Goal: Check status: Check status

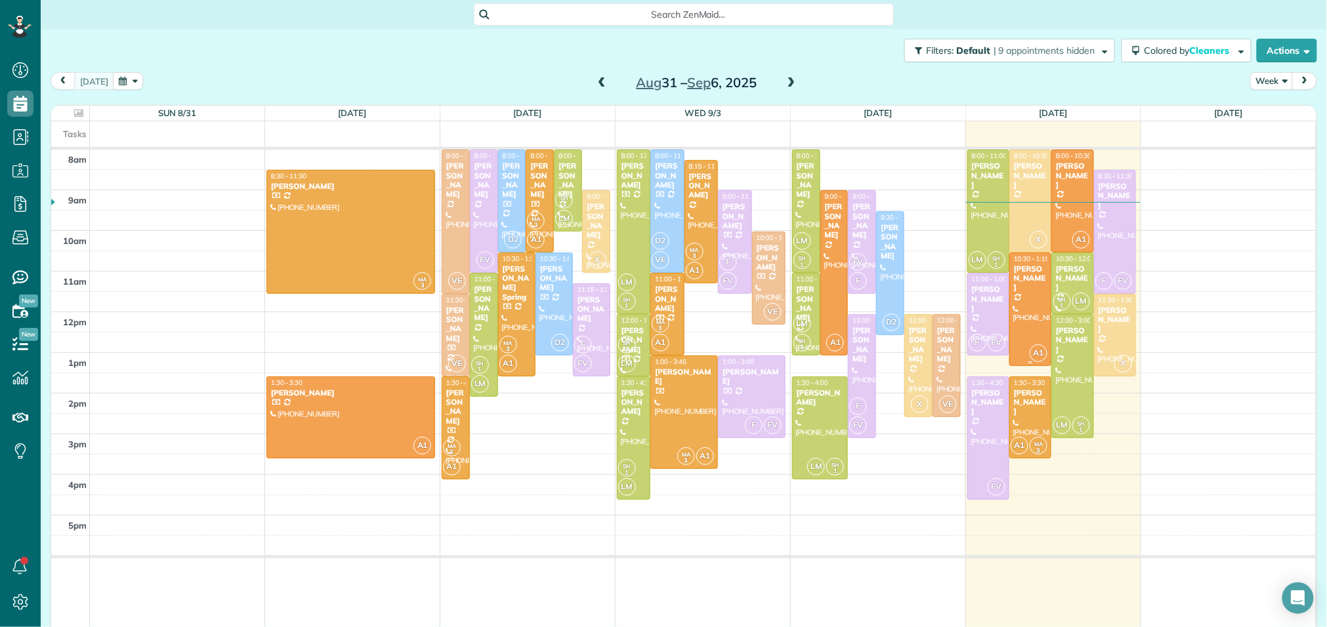
scroll to position [5, 5]
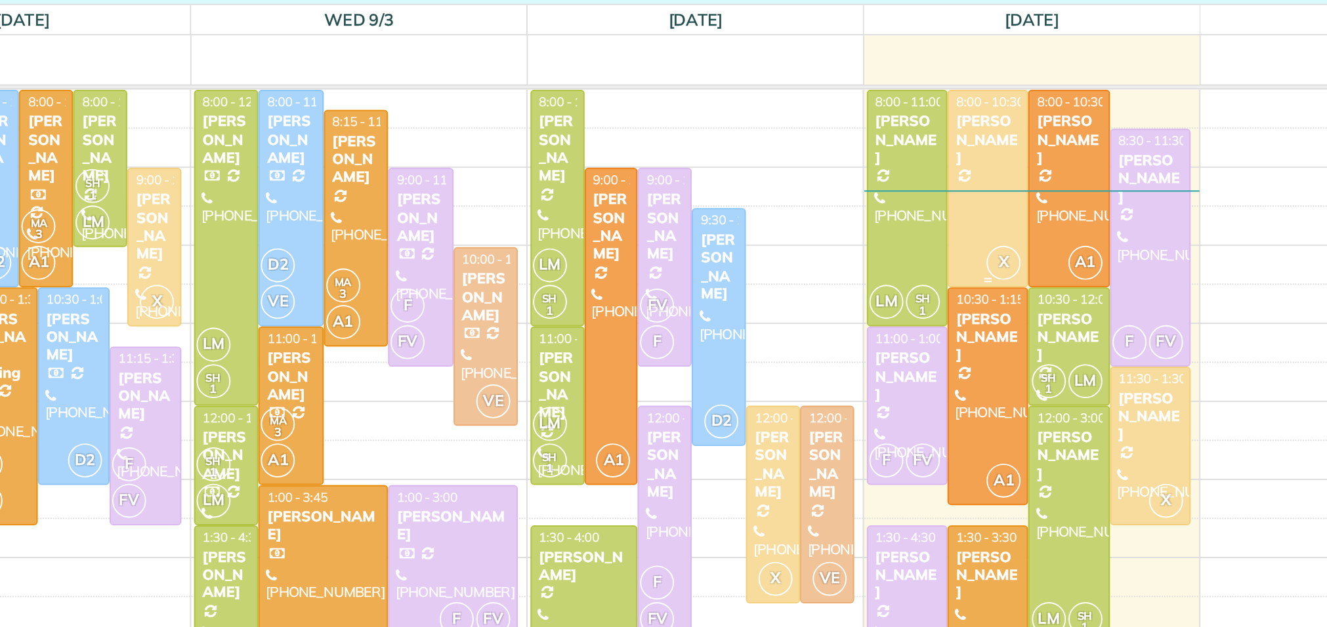
click at [1031, 205] on div at bounding box center [1030, 201] width 41 height 102
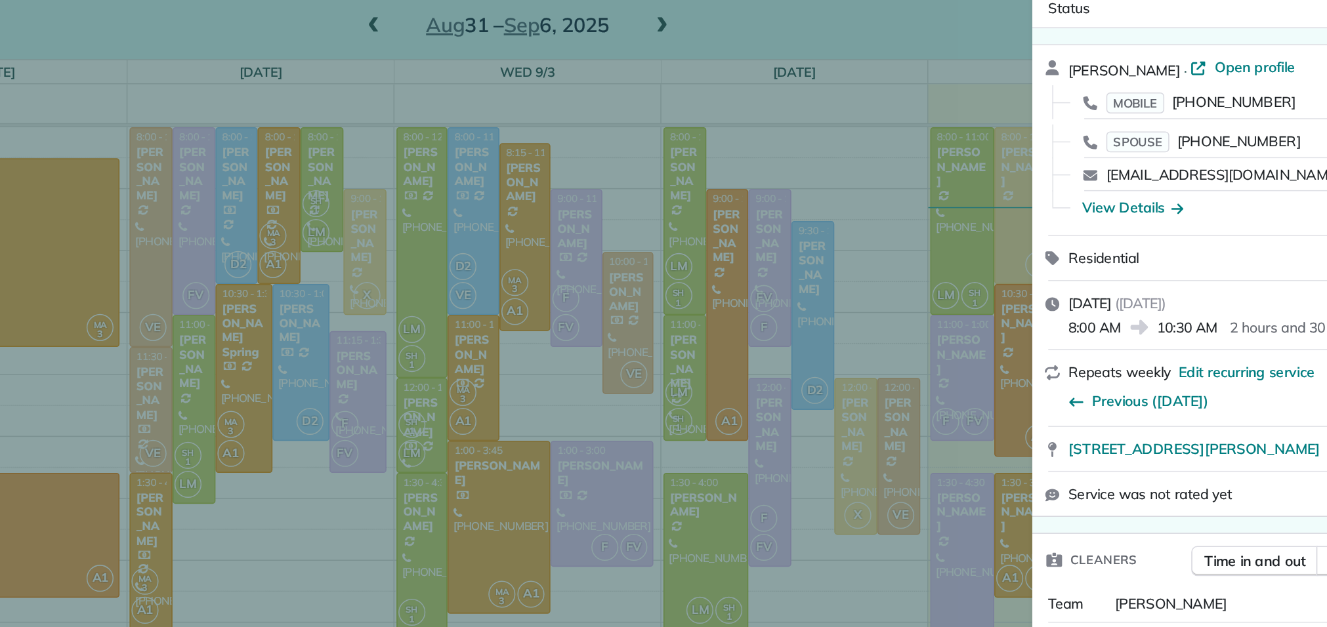
scroll to position [12, 0]
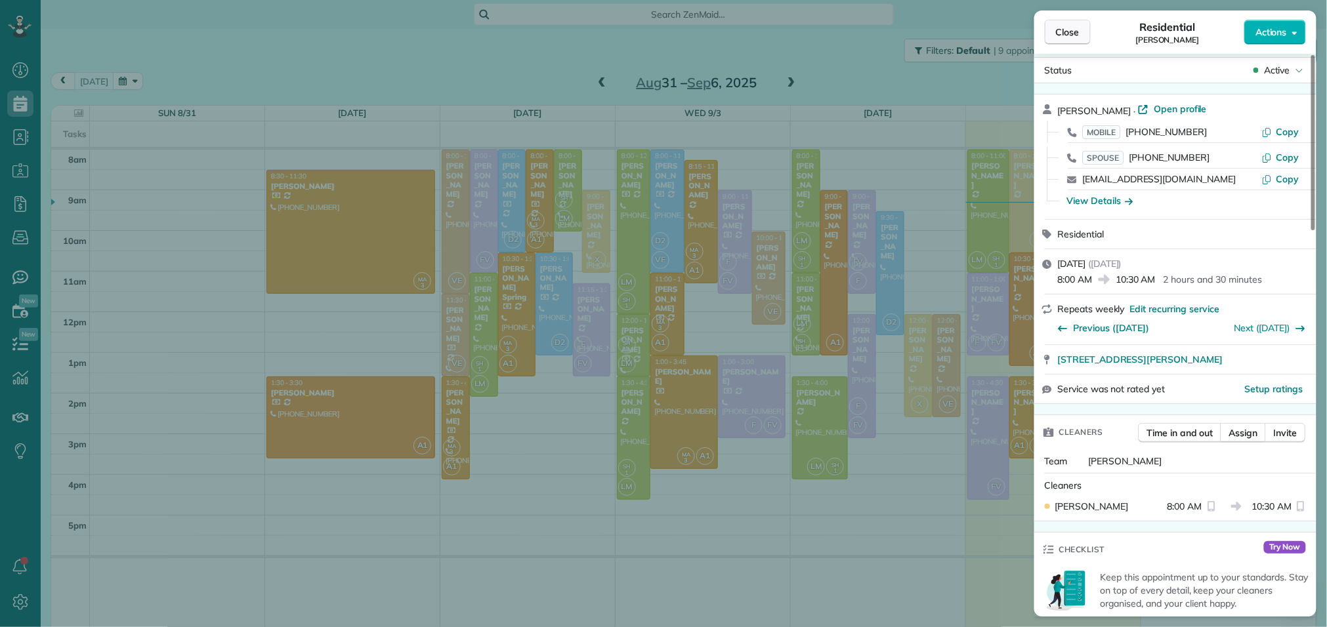
click at [1068, 31] on span "Close" at bounding box center [1068, 32] width 24 height 13
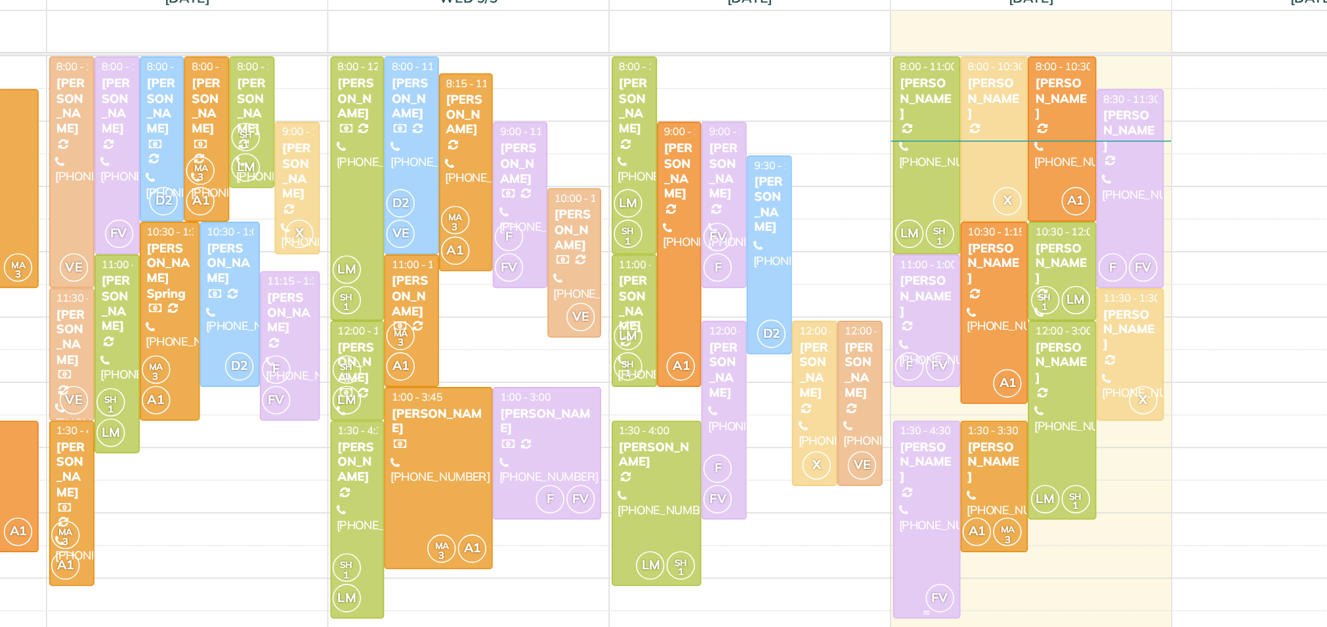
click at [986, 432] on div at bounding box center [988, 438] width 41 height 123
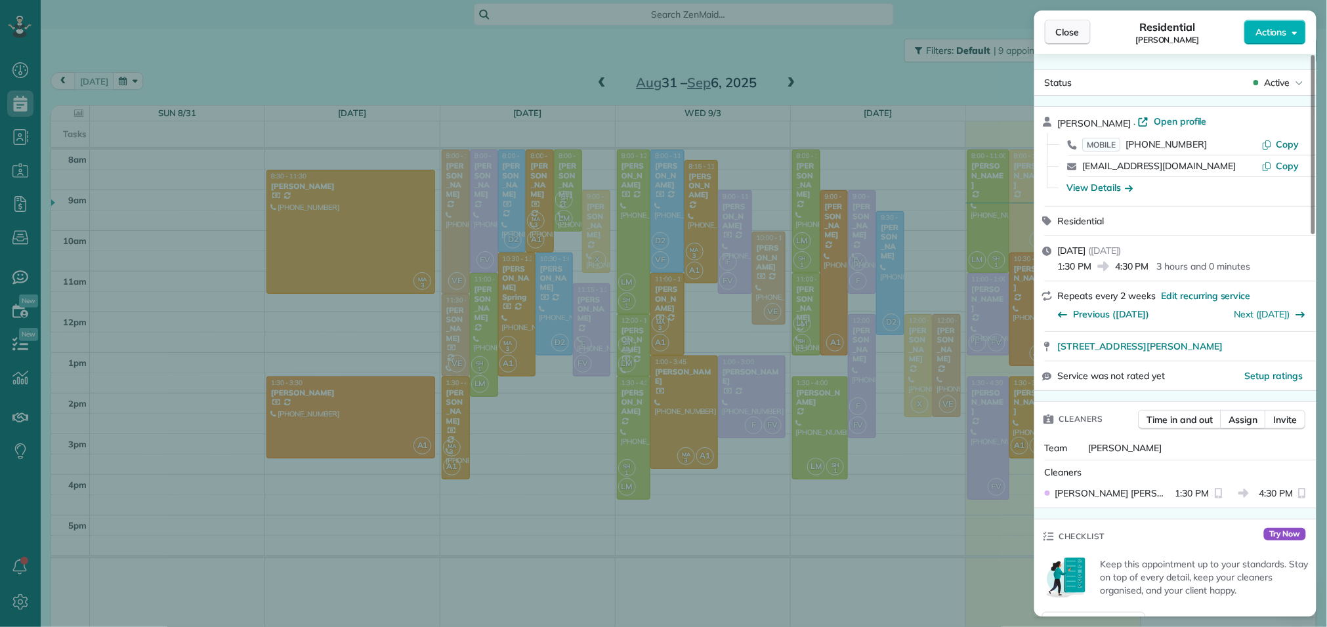
click at [1077, 36] on span "Close" at bounding box center [1068, 32] width 24 height 13
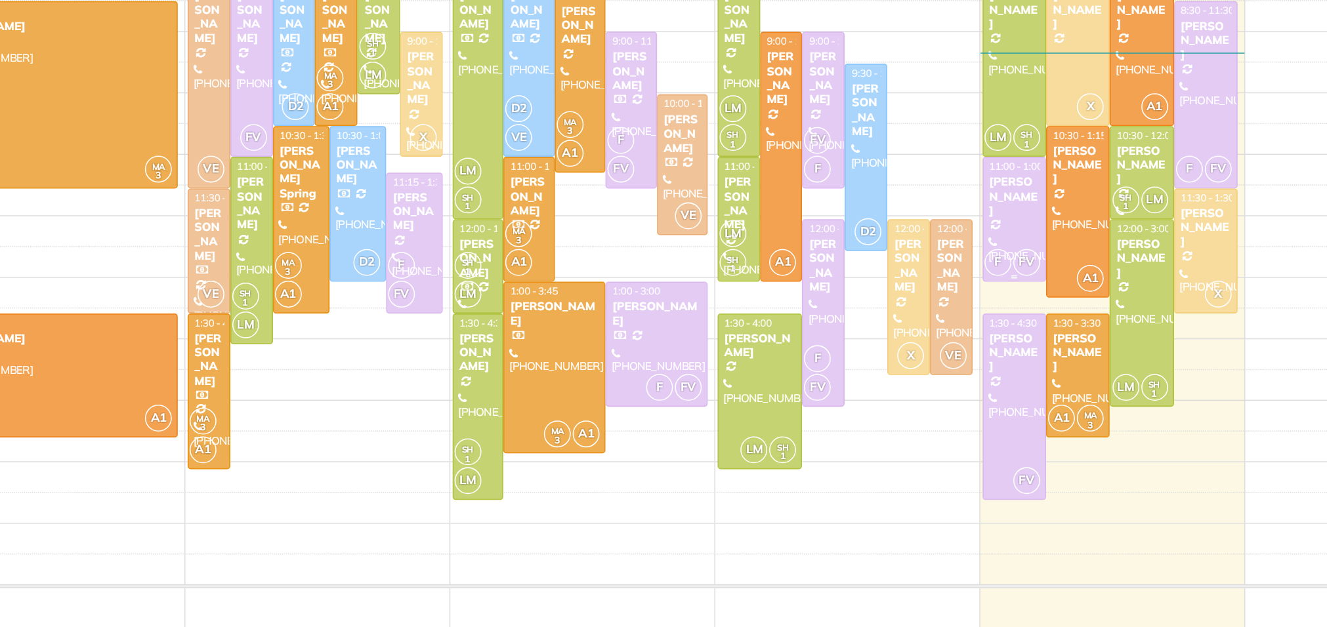
click at [990, 311] on div at bounding box center [988, 314] width 41 height 81
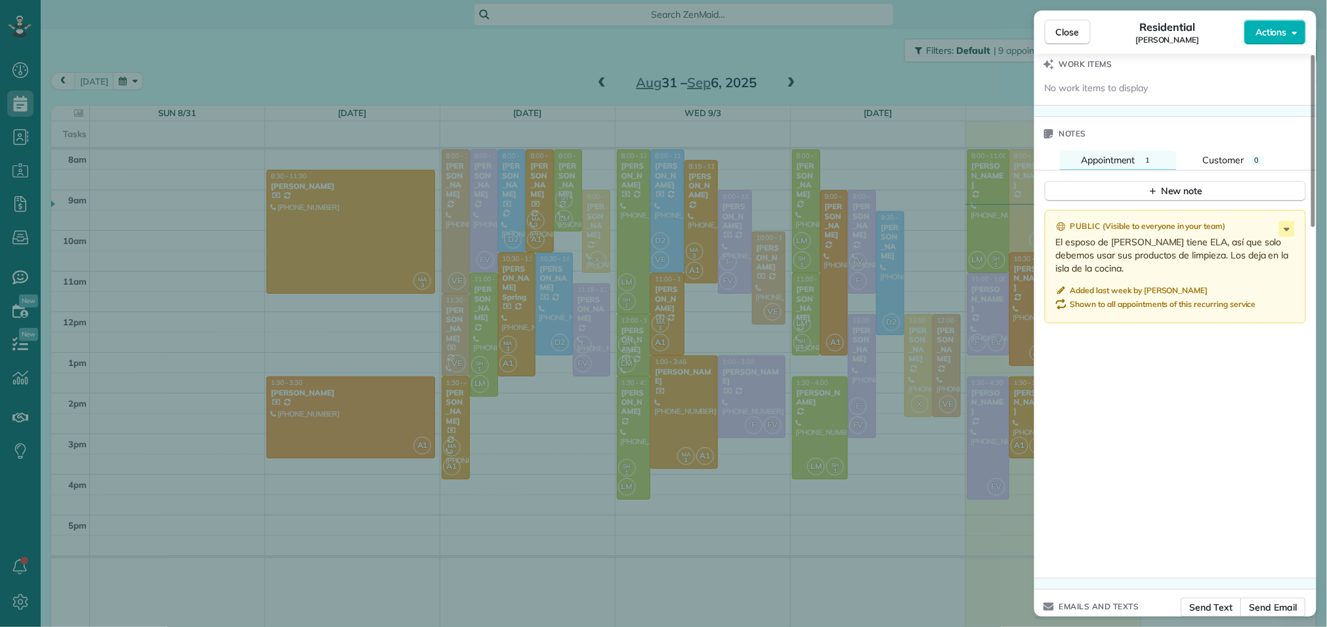
scroll to position [1076, 0]
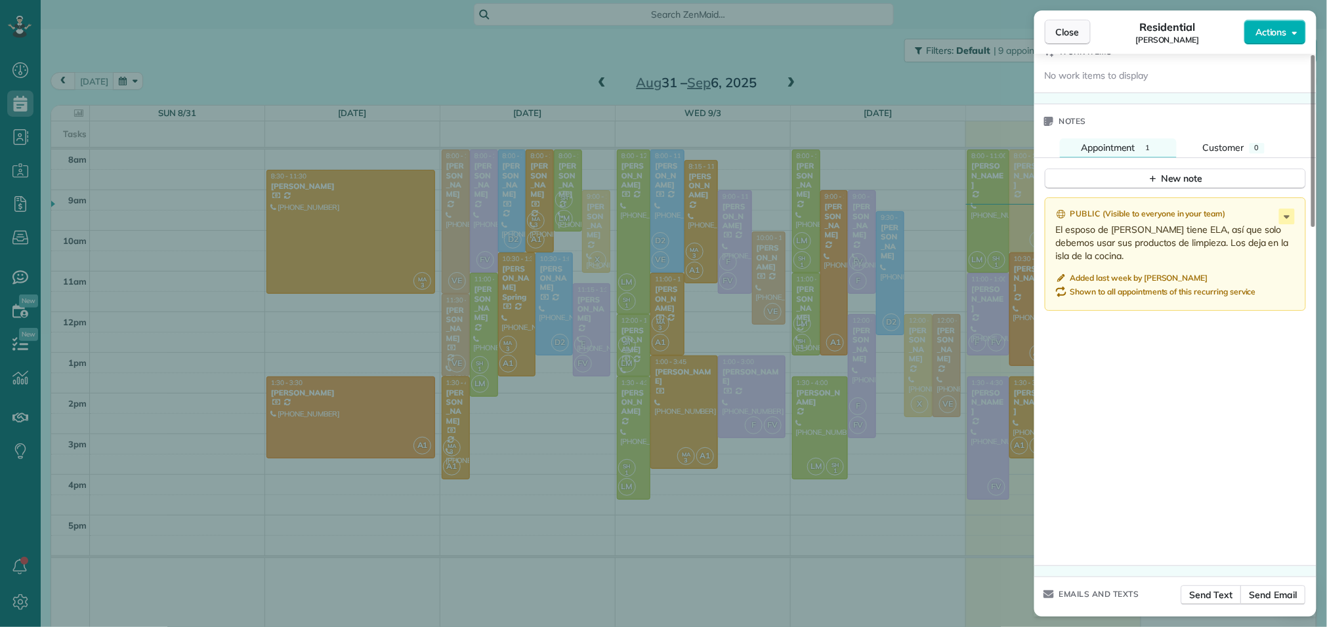
click at [1076, 37] on span "Close" at bounding box center [1068, 32] width 24 height 13
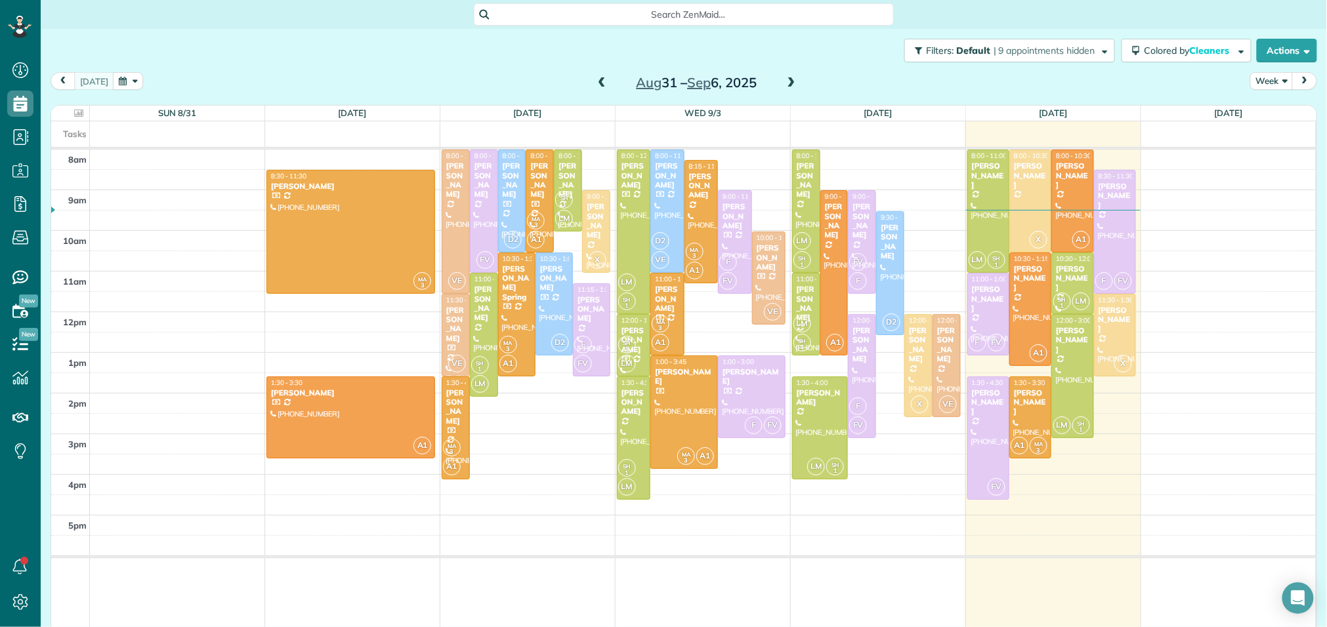
click at [791, 81] on span at bounding box center [791, 83] width 14 height 12
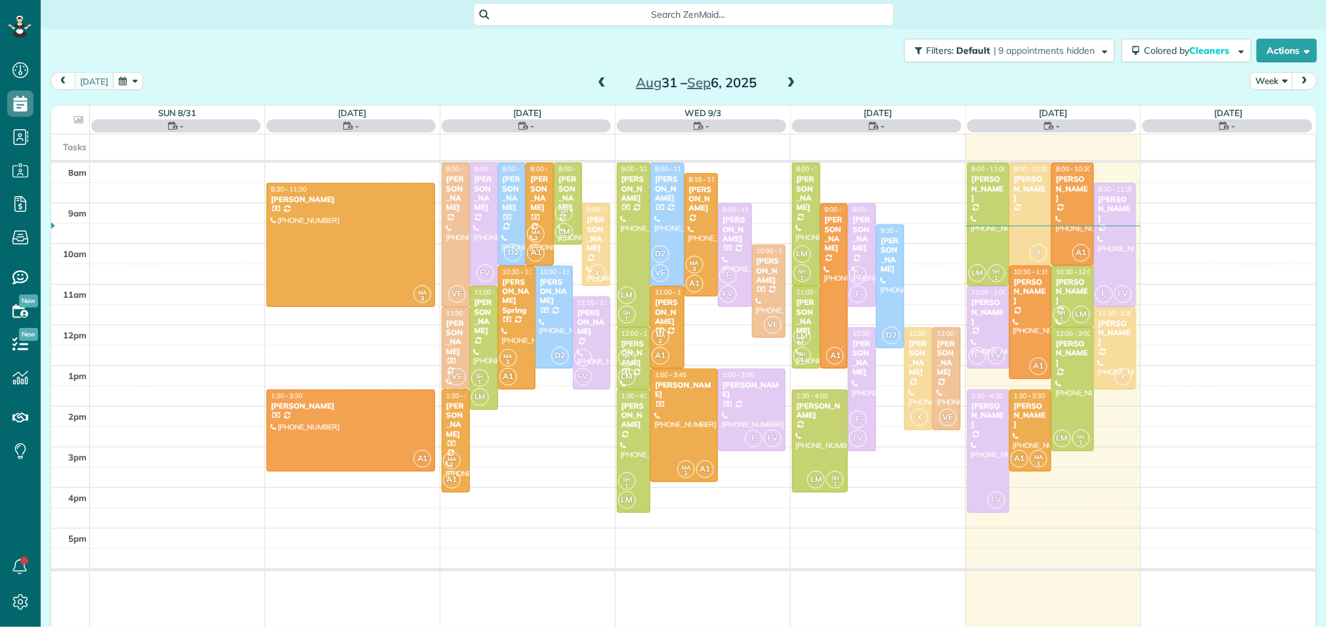
scroll to position [5, 5]
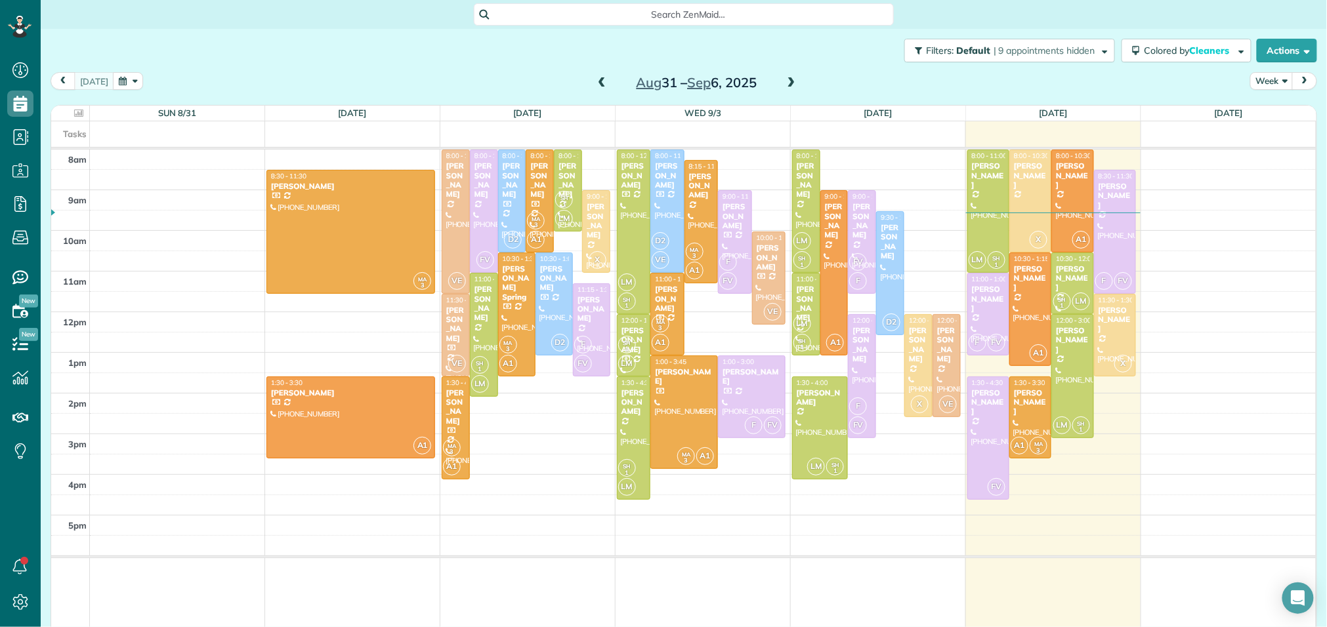
click at [791, 82] on span at bounding box center [791, 83] width 14 height 12
click at [788, 79] on span at bounding box center [791, 83] width 14 height 12
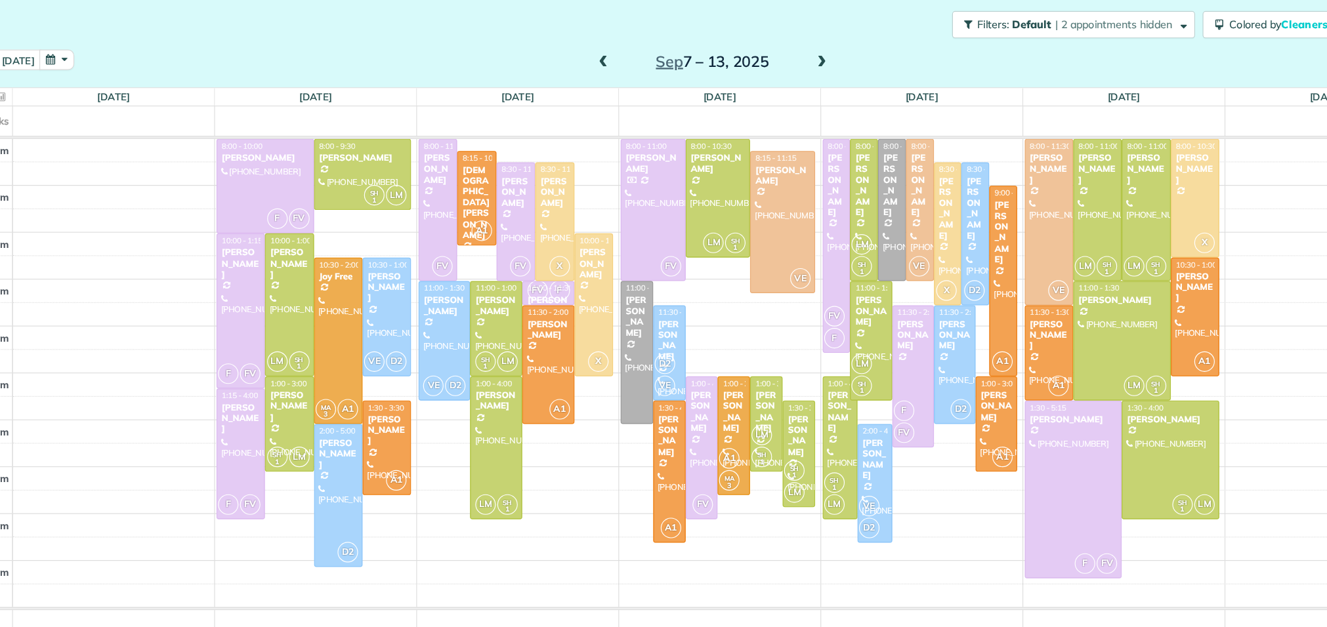
click at [552, 281] on div "FV F" at bounding box center [554, 281] width 38 height 19
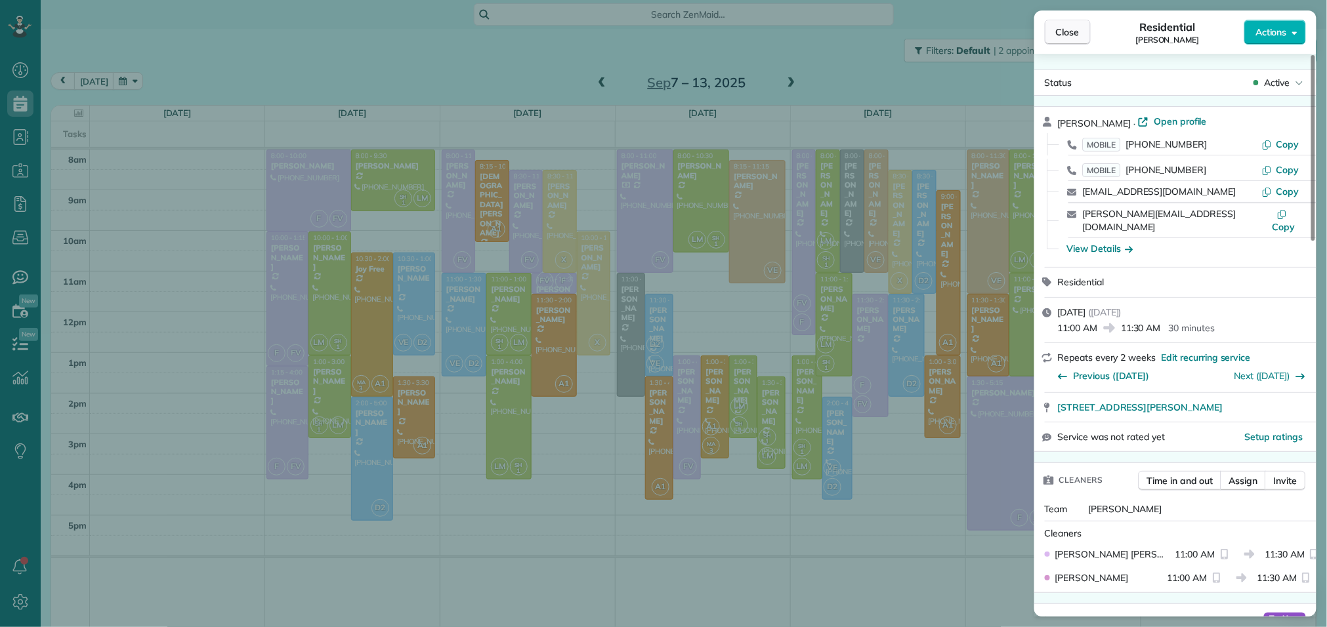
click at [1068, 27] on span "Close" at bounding box center [1068, 32] width 24 height 13
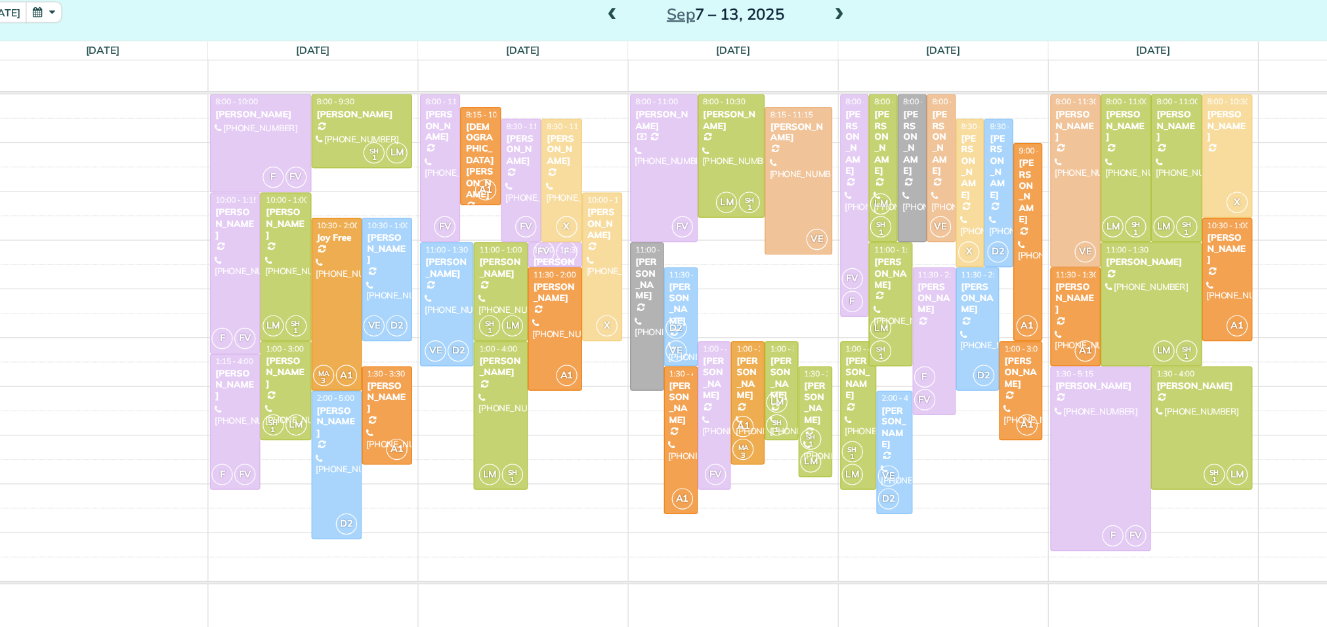
click at [602, 81] on span at bounding box center [601, 83] width 14 height 12
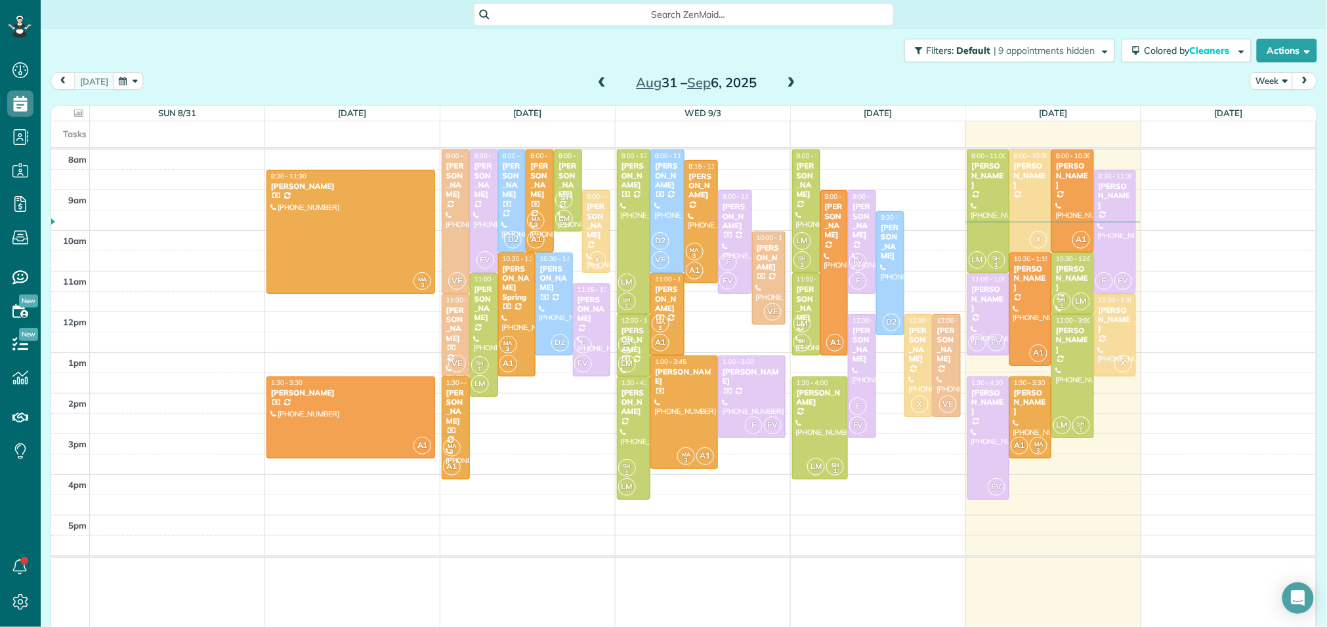
click at [790, 83] on span at bounding box center [791, 83] width 14 height 12
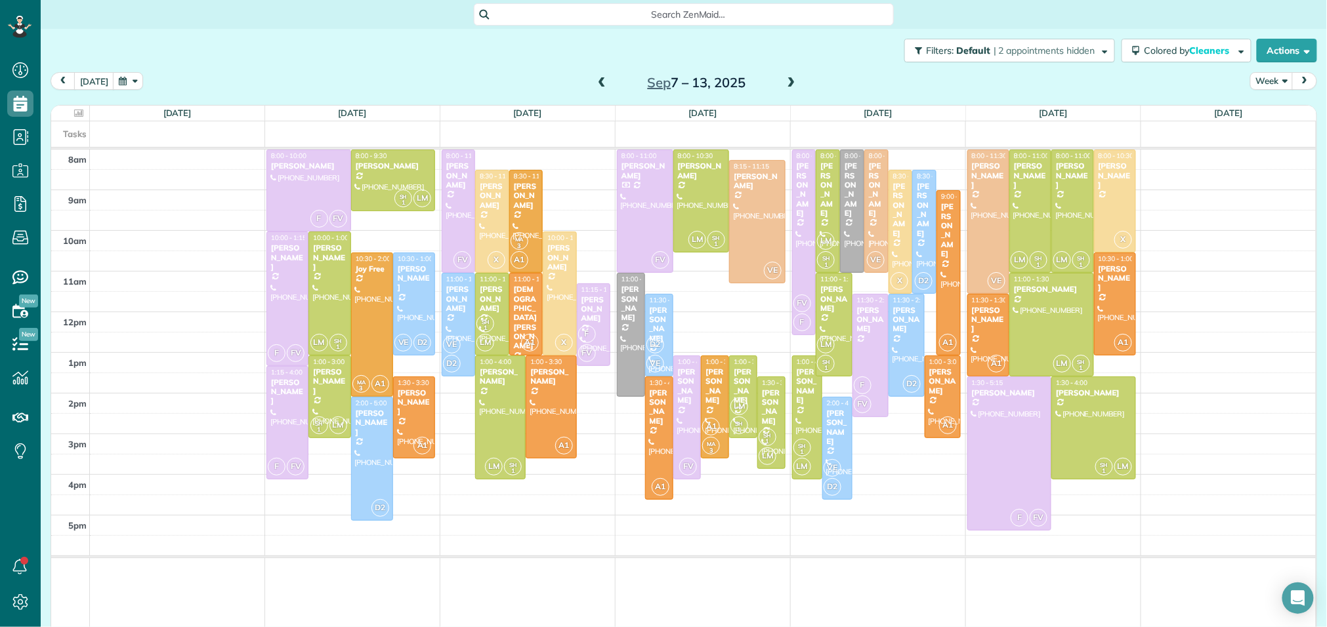
click at [595, 84] on span at bounding box center [601, 83] width 14 height 12
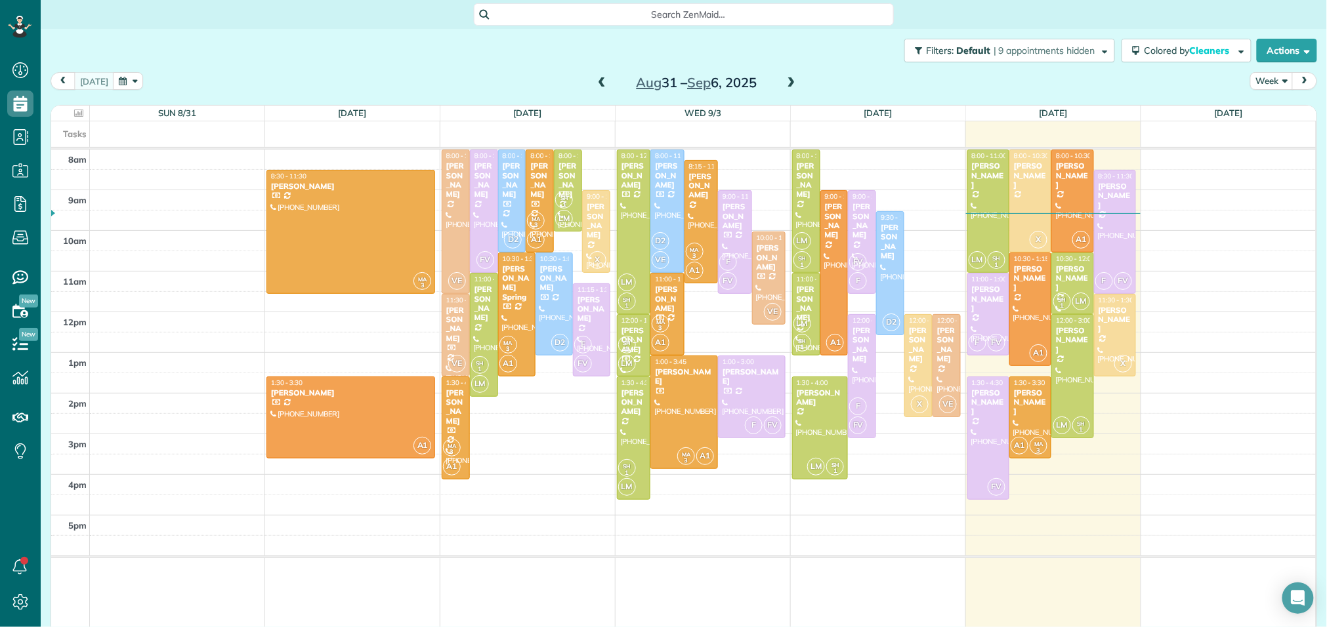
click at [790, 80] on span at bounding box center [791, 83] width 14 height 12
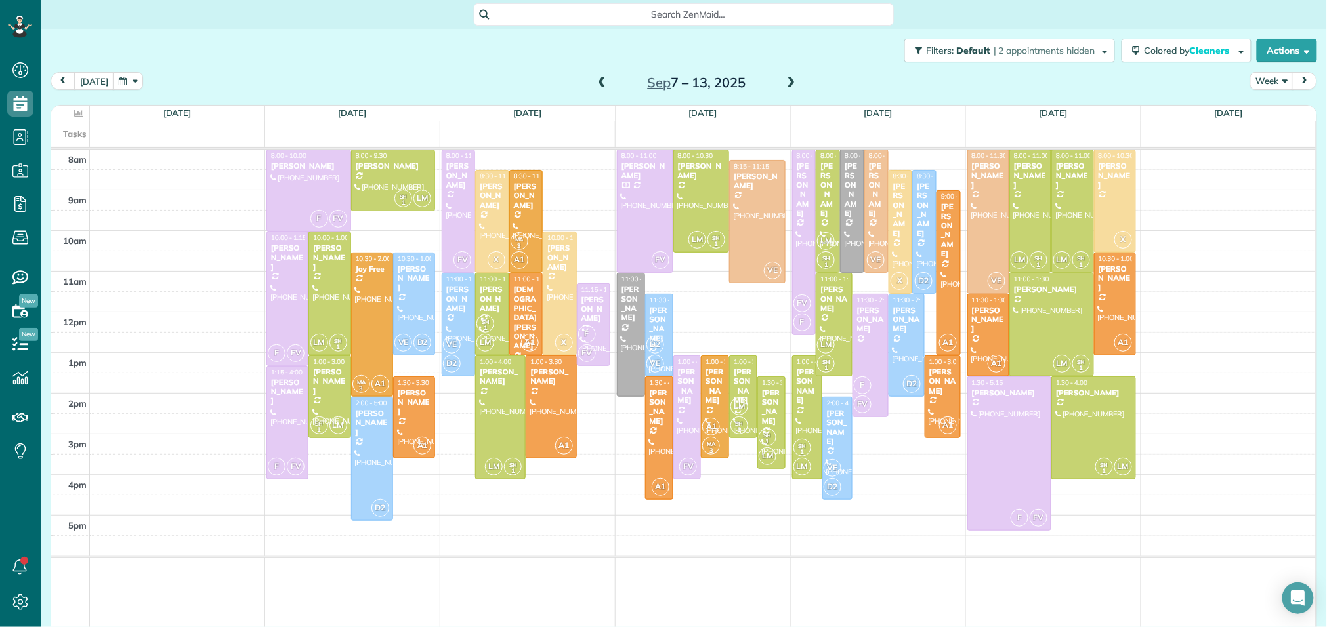
click at [602, 81] on span at bounding box center [601, 83] width 14 height 12
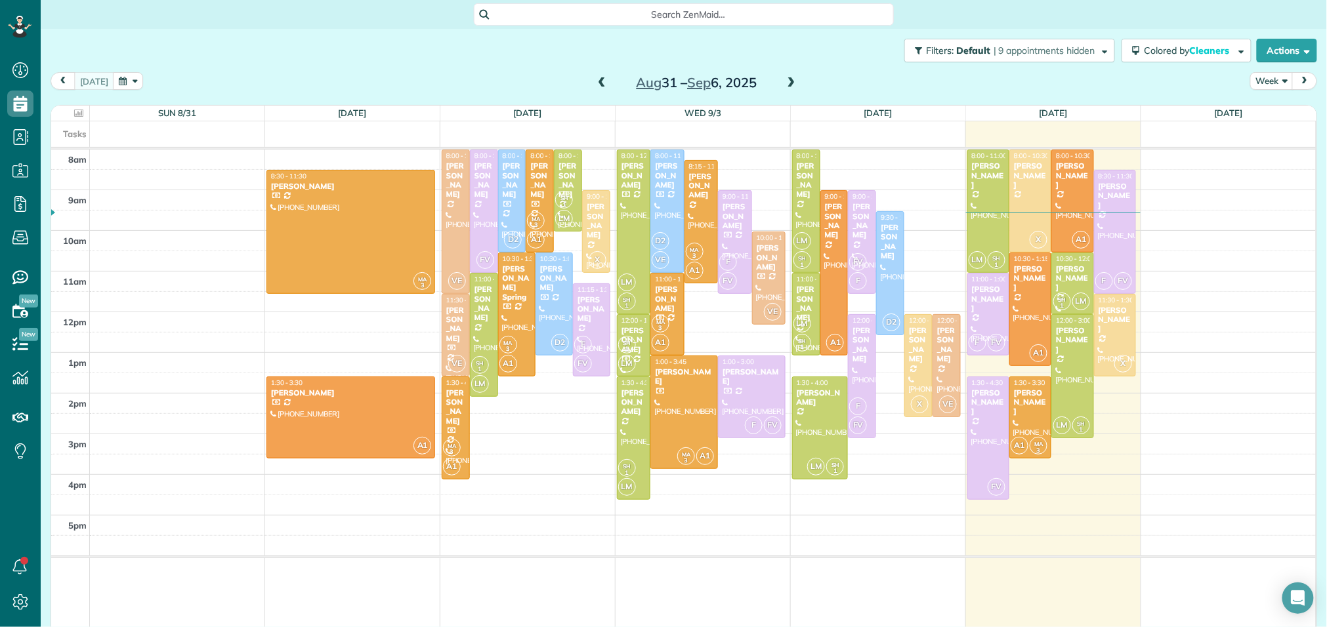
click at [791, 82] on span at bounding box center [791, 83] width 14 height 12
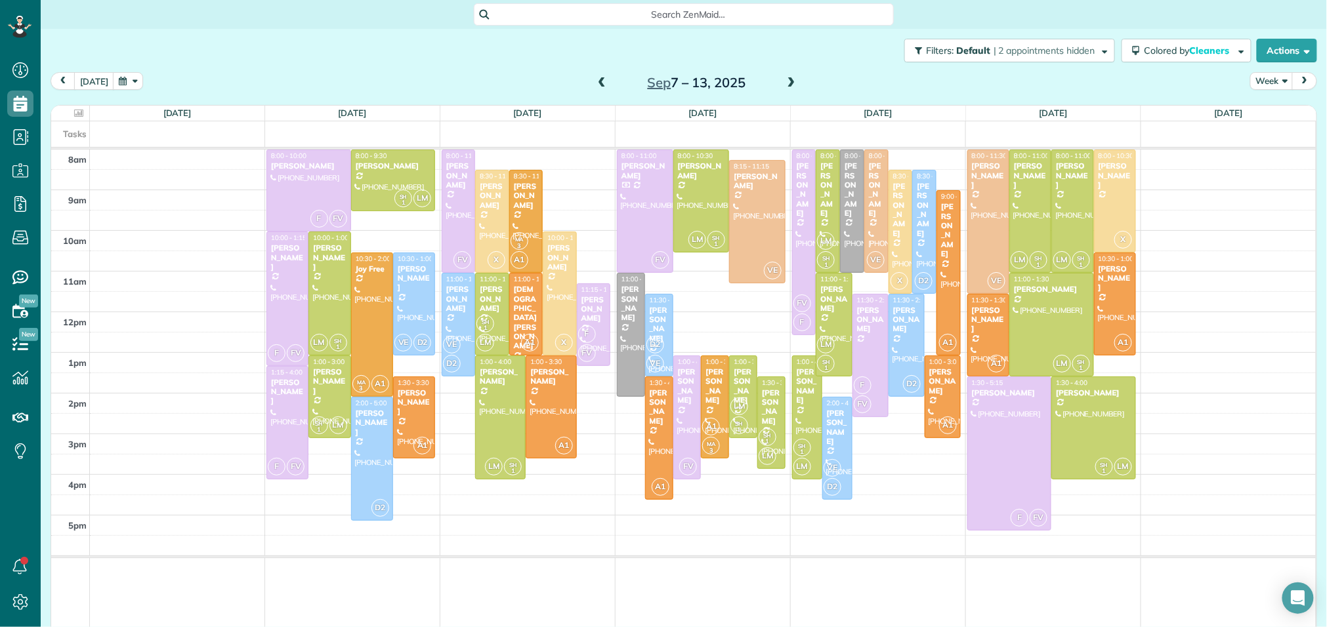
click at [606, 85] on span at bounding box center [601, 83] width 14 height 12
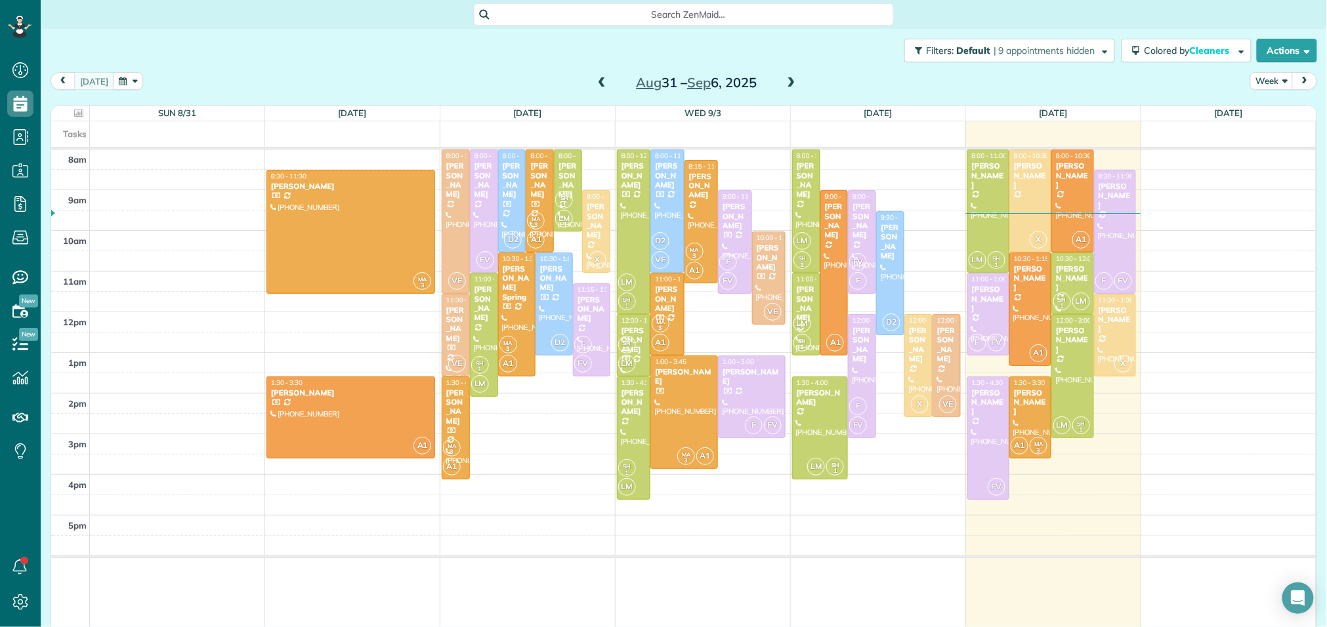
click at [789, 84] on span at bounding box center [791, 83] width 14 height 12
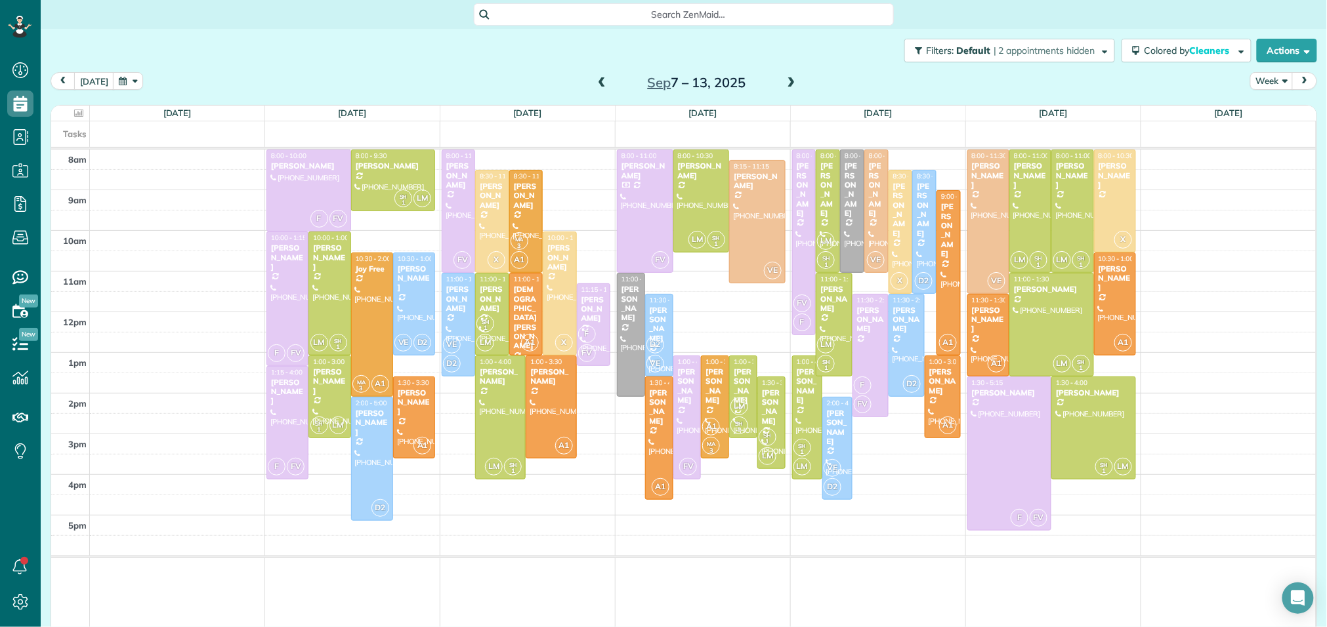
click at [598, 83] on span at bounding box center [601, 83] width 14 height 12
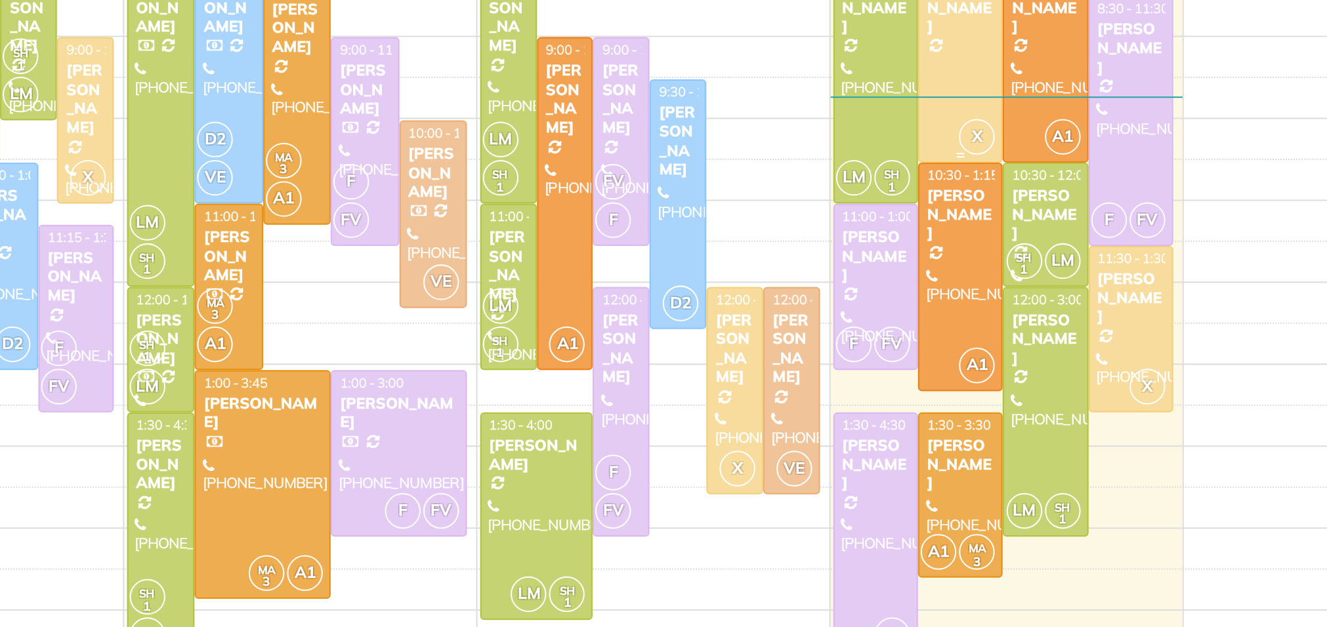
click at [1035, 217] on div at bounding box center [1030, 201] width 41 height 102
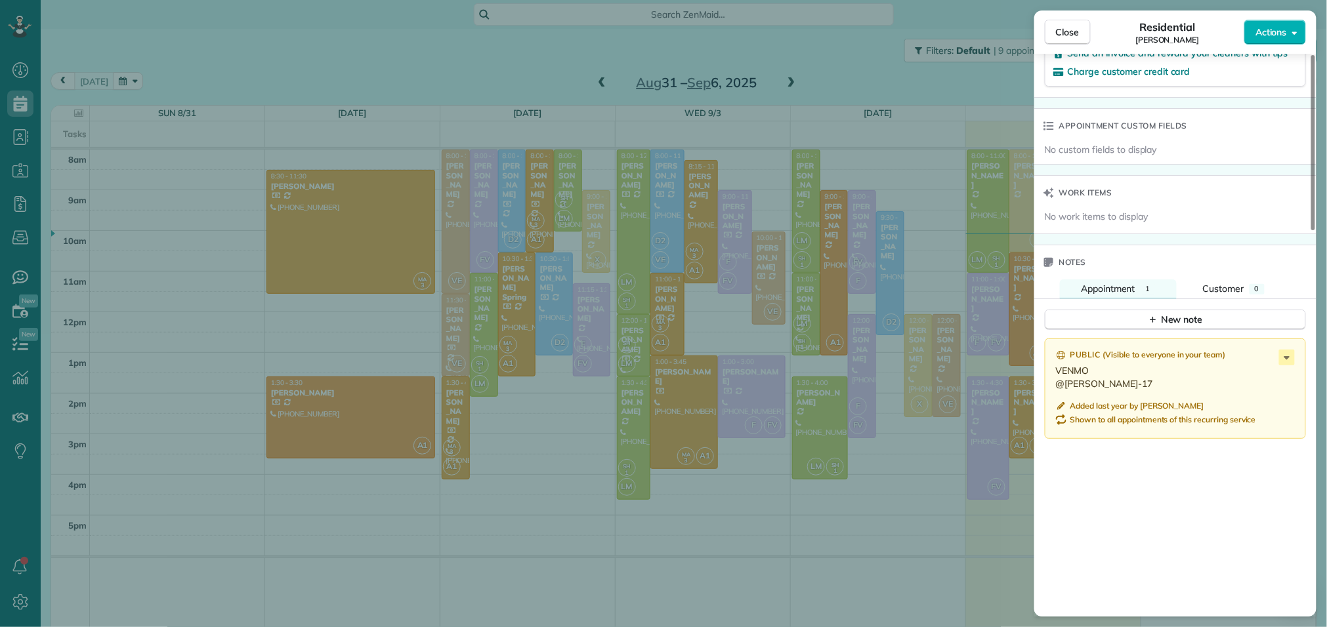
scroll to position [955, 0]
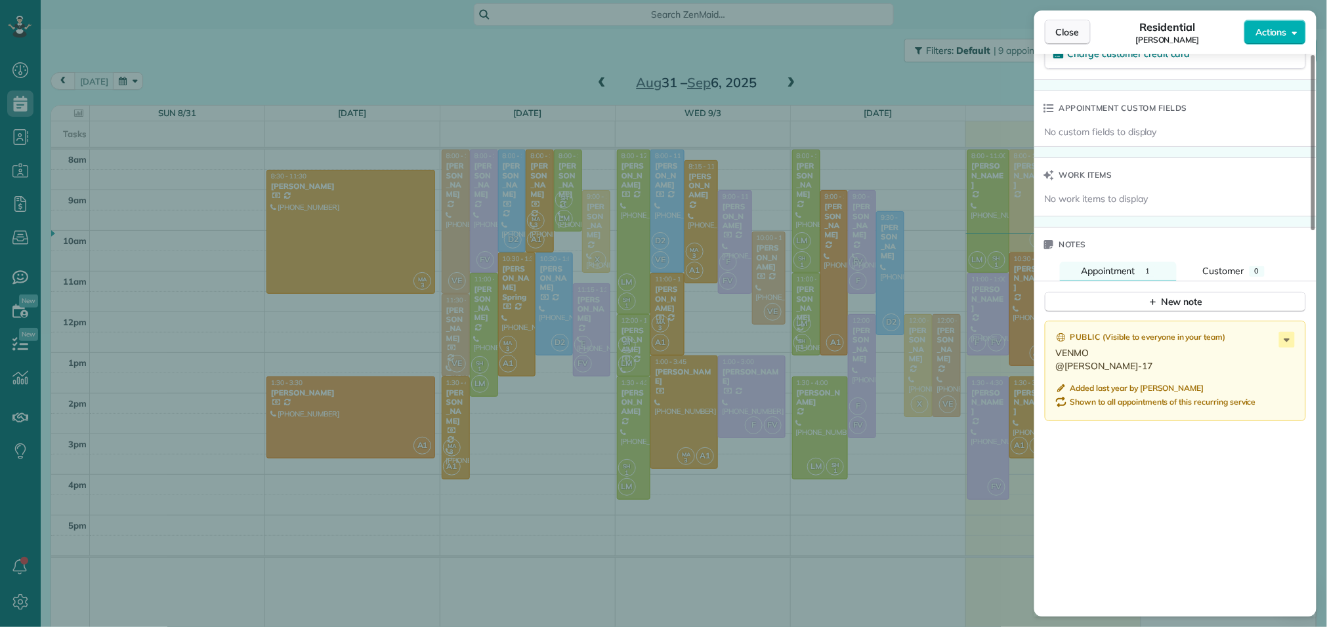
click at [1081, 37] on button "Close" at bounding box center [1068, 32] width 46 height 25
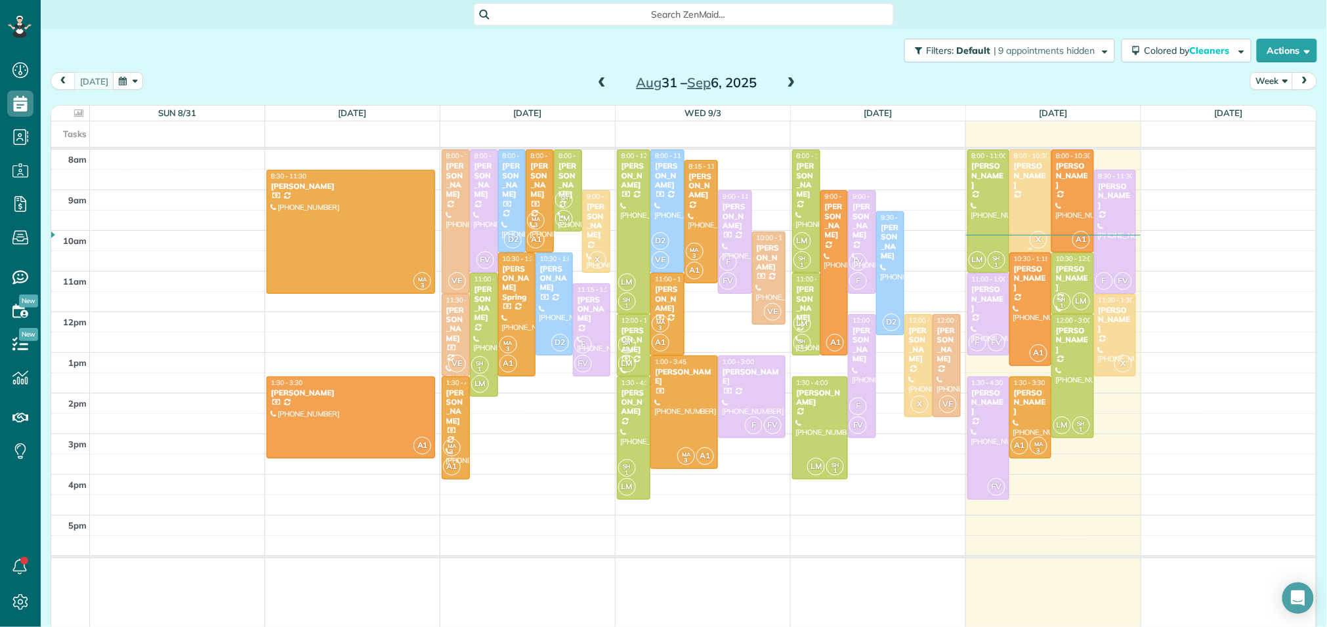
click at [1031, 203] on div at bounding box center [1030, 201] width 41 height 102
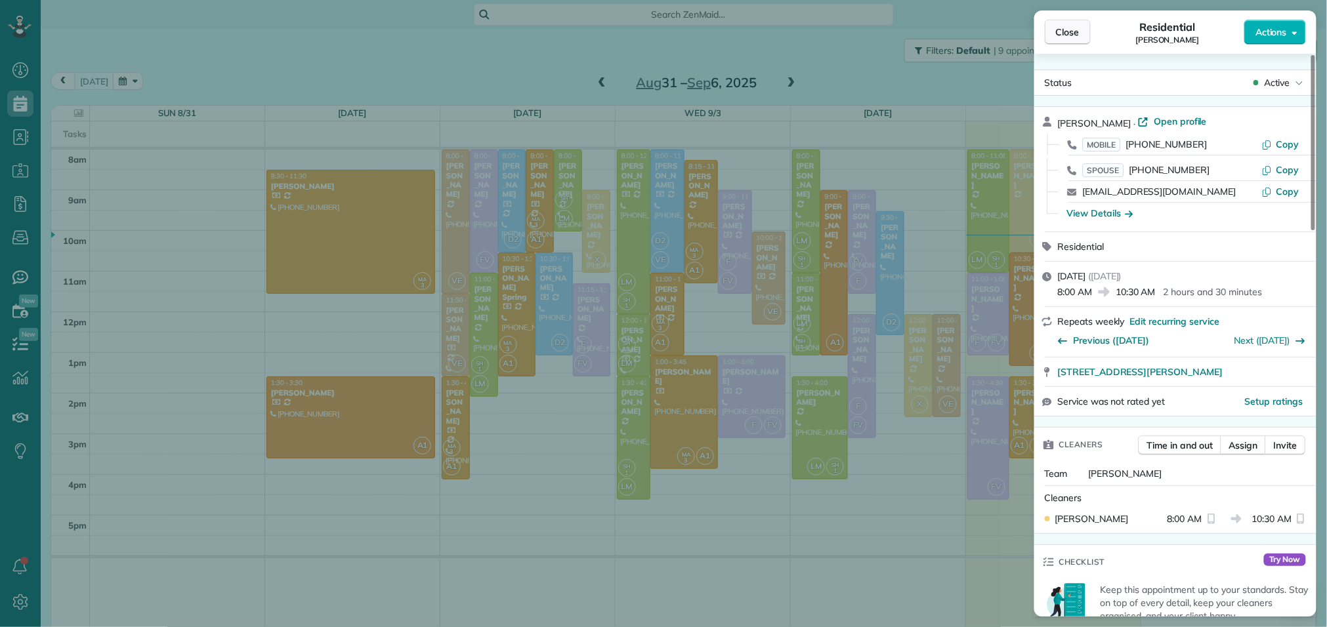
click at [1075, 37] on span "Close" at bounding box center [1068, 32] width 24 height 13
